Goal: Find specific page/section: Find specific page/section

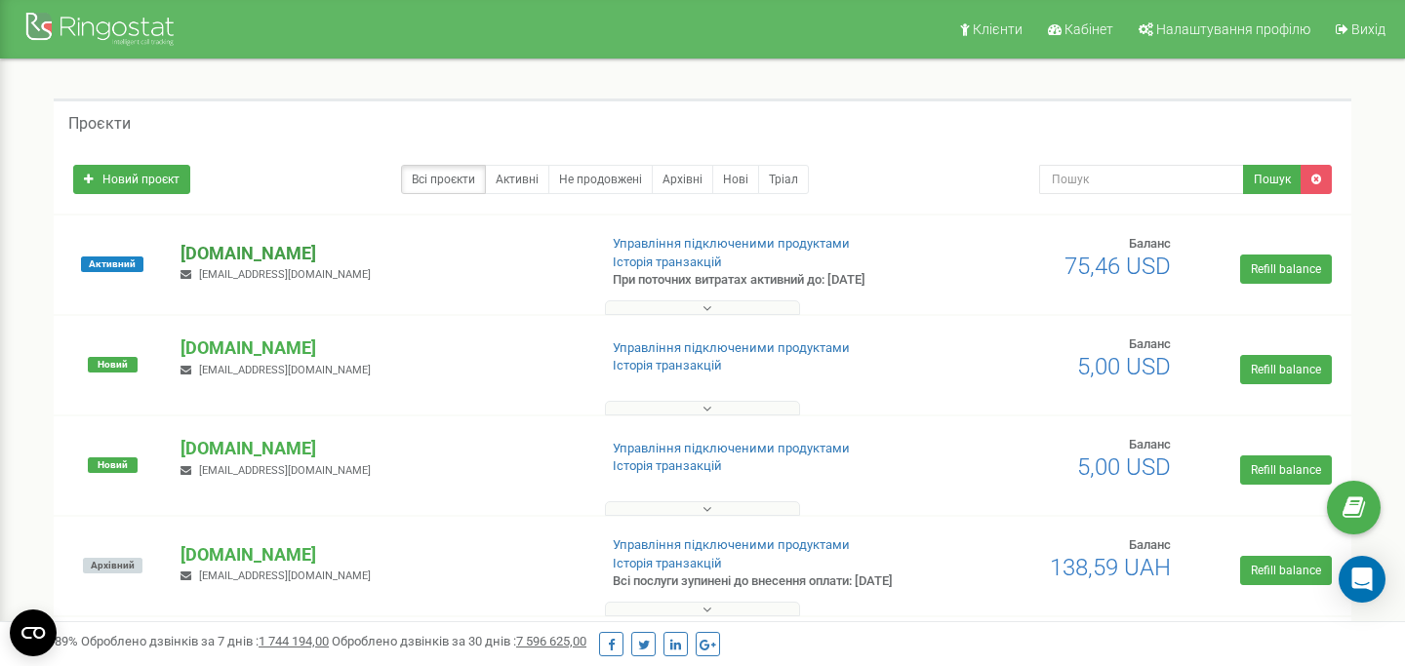
click at [260, 248] on p "[DOMAIN_NAME]" at bounding box center [381, 253] width 400 height 25
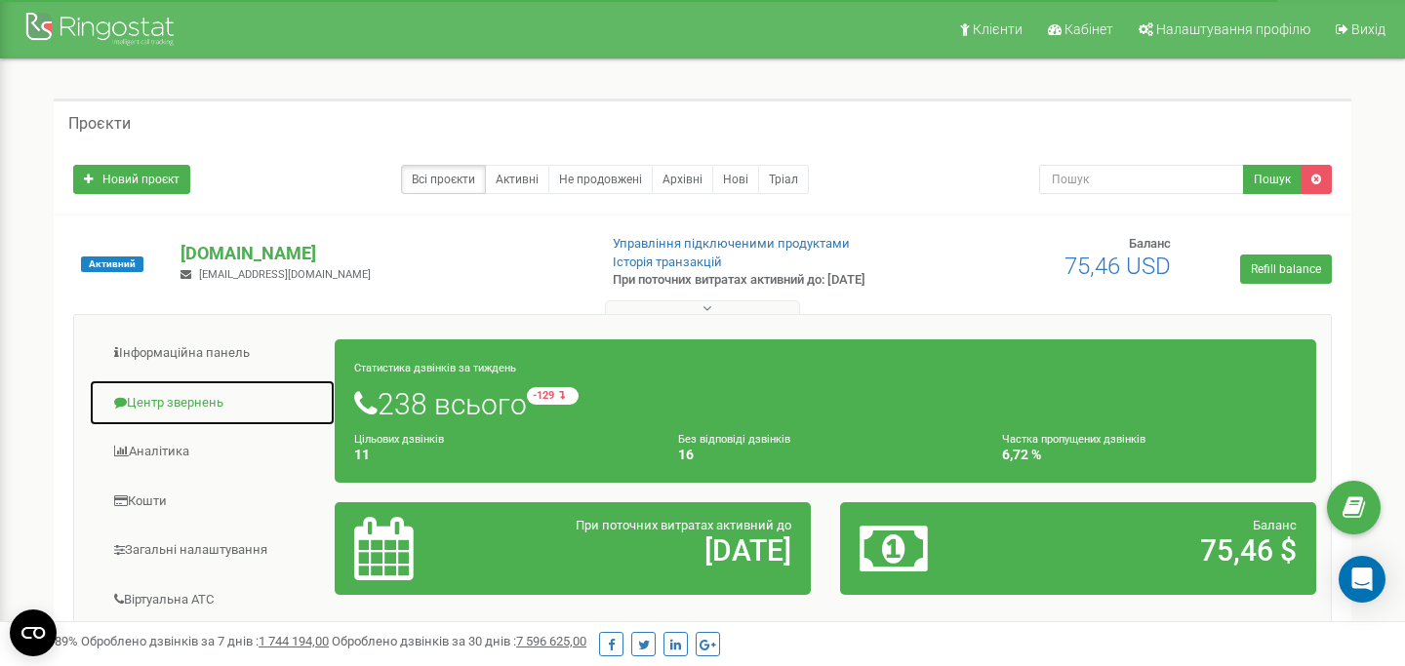
click at [181, 382] on link "Центр звернень" at bounding box center [212, 404] width 247 height 48
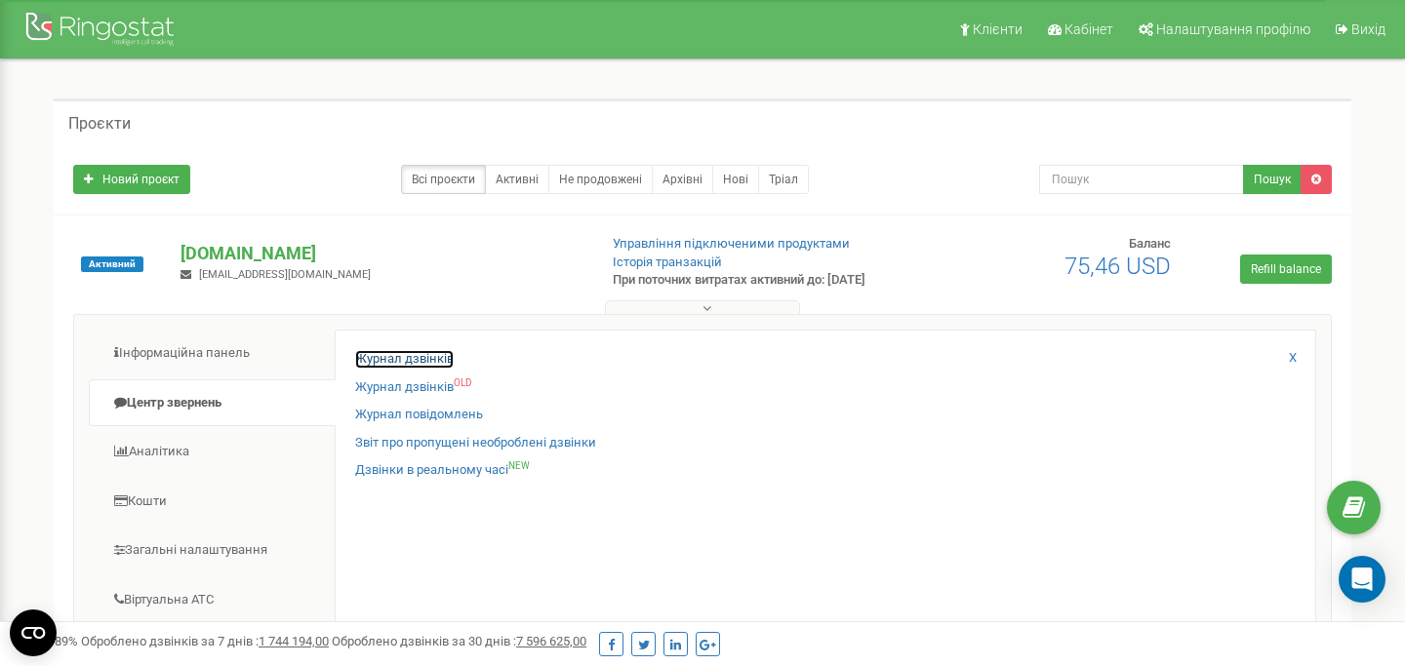
click at [396, 359] on link "Журнал дзвінків" at bounding box center [404, 359] width 99 height 19
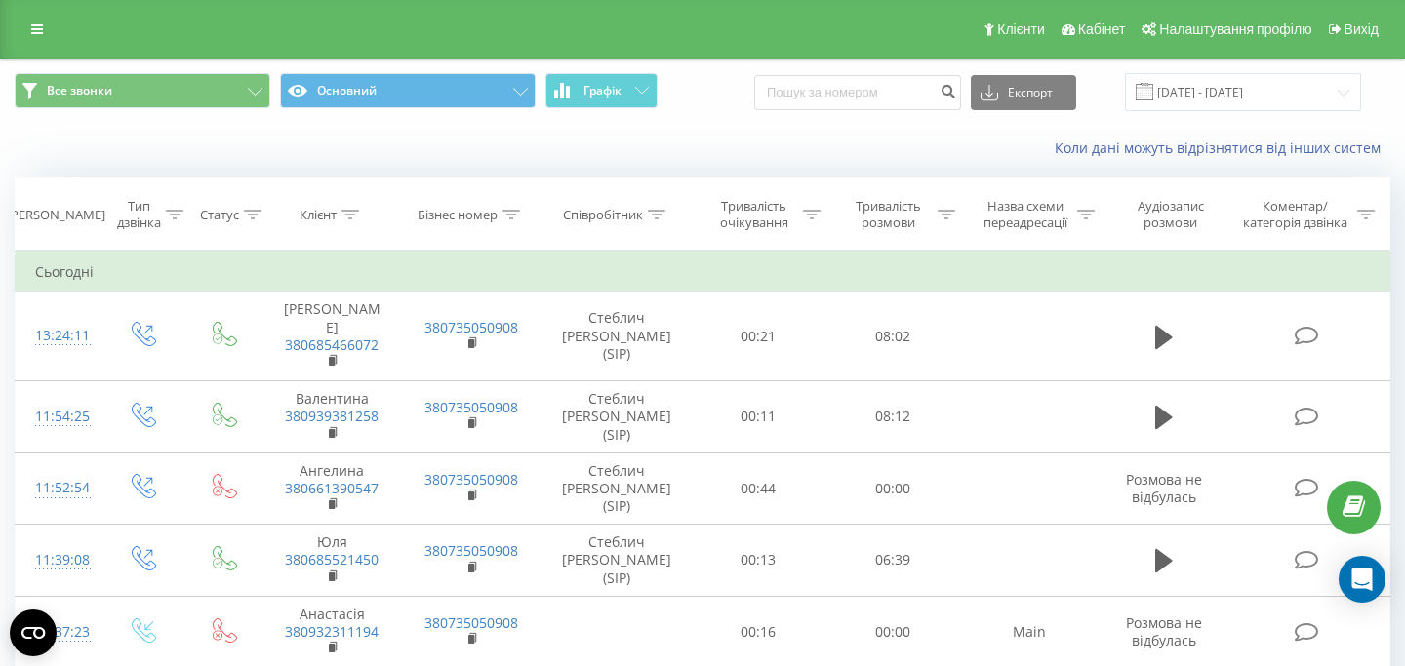
click at [755, 115] on div "Все звонки Основний Графік Експорт .csv .xls .xlsx 21.08.2025 - 21.09.2025" at bounding box center [702, 92] width 1403 height 65
click at [683, 110] on span "Все звонки Основний Графік" at bounding box center [351, 92] width 673 height 38
